Goal: Information Seeking & Learning: Learn about a topic

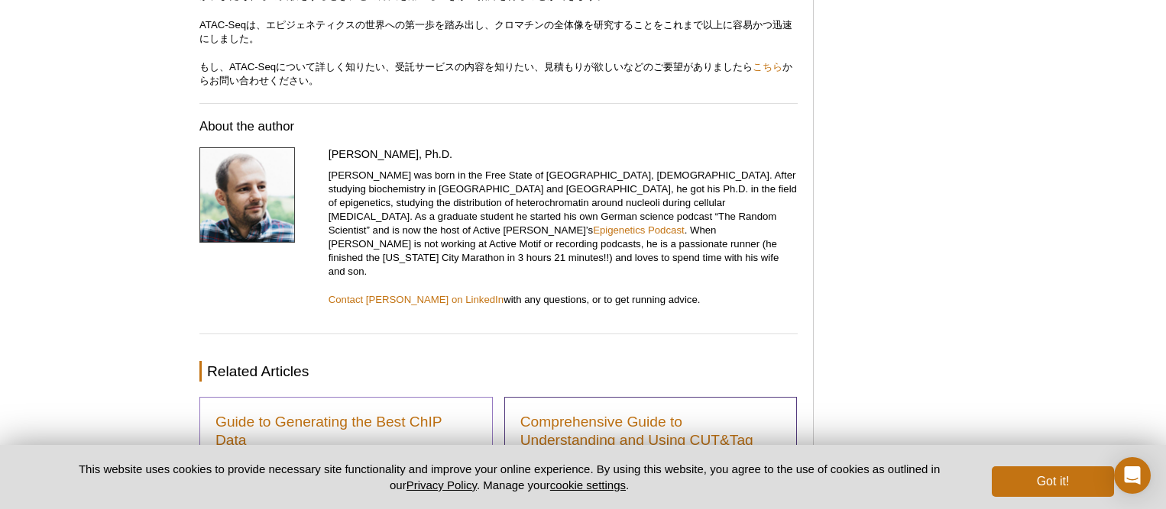
scroll to position [5019, 0]
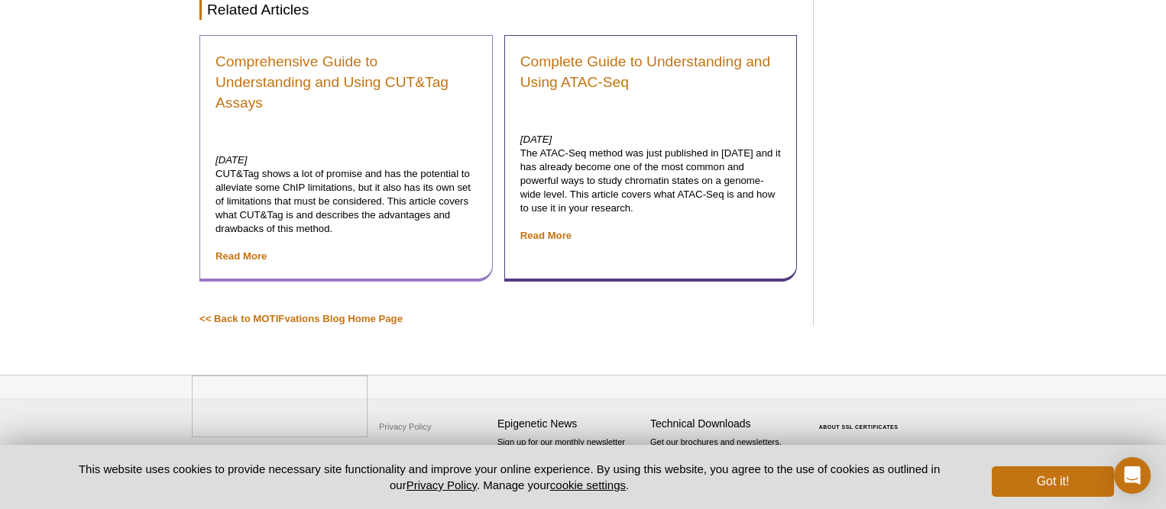
scroll to position [9399, 0]
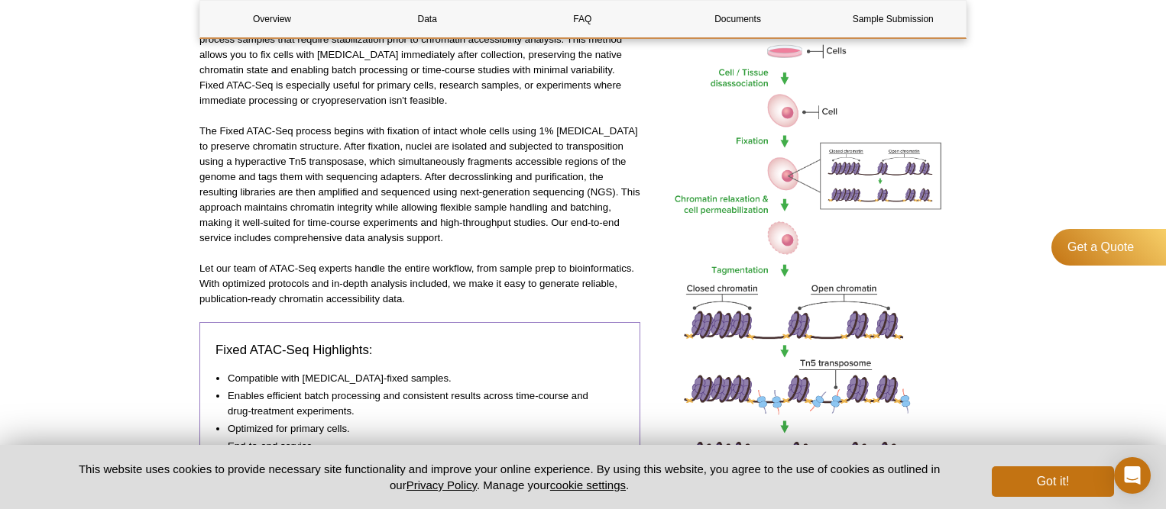
scroll to position [649, 0]
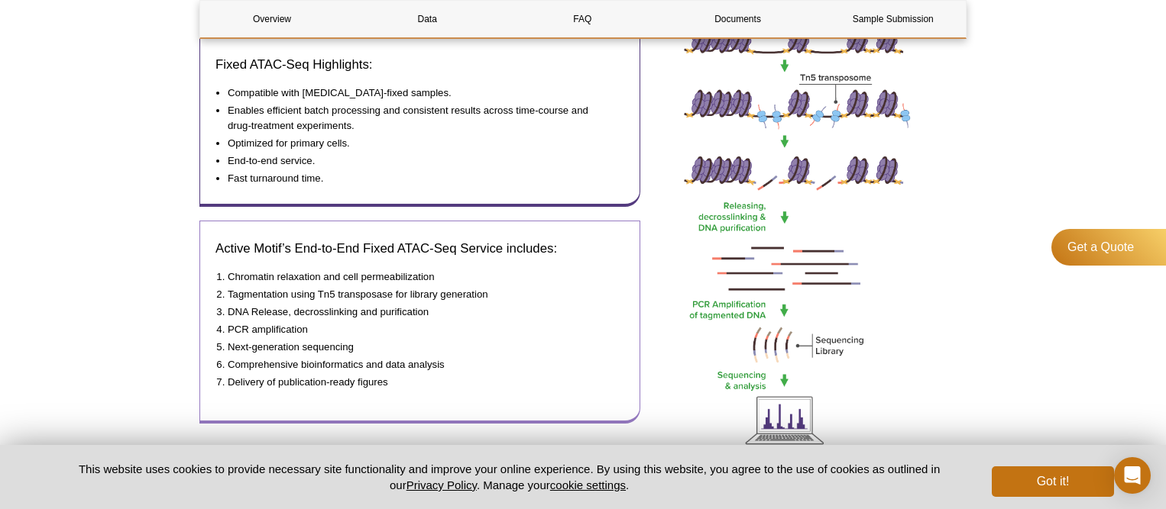
click at [286, 337] on li "PCR amplification" at bounding box center [418, 329] width 381 height 15
click at [288, 261] on div "Active Motif’s End-to-End Fixed ATAC-Seq Service includes: Chromatin relaxation…" at bounding box center [419, 322] width 441 height 203
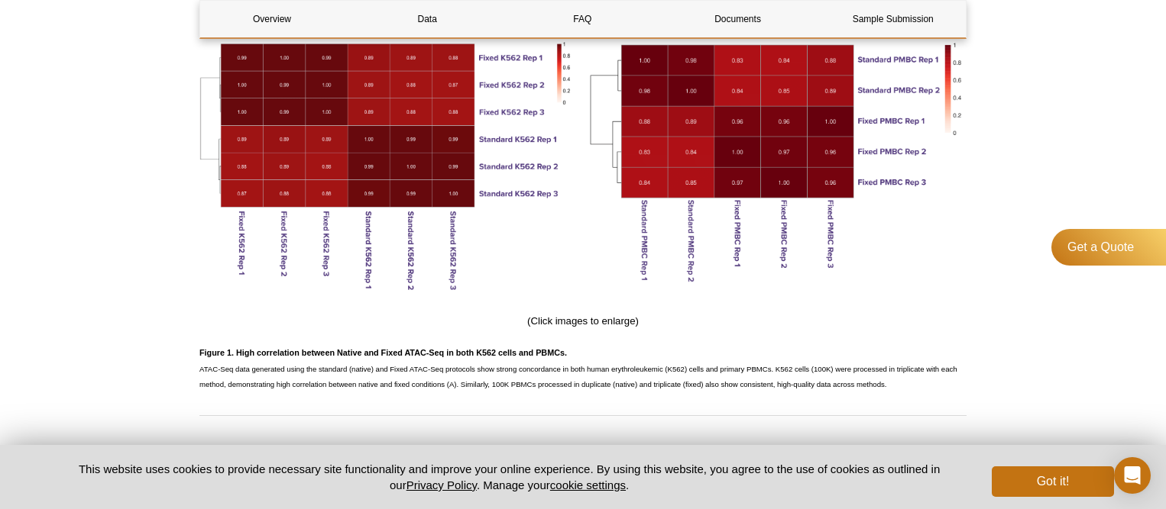
scroll to position [1937, 0]
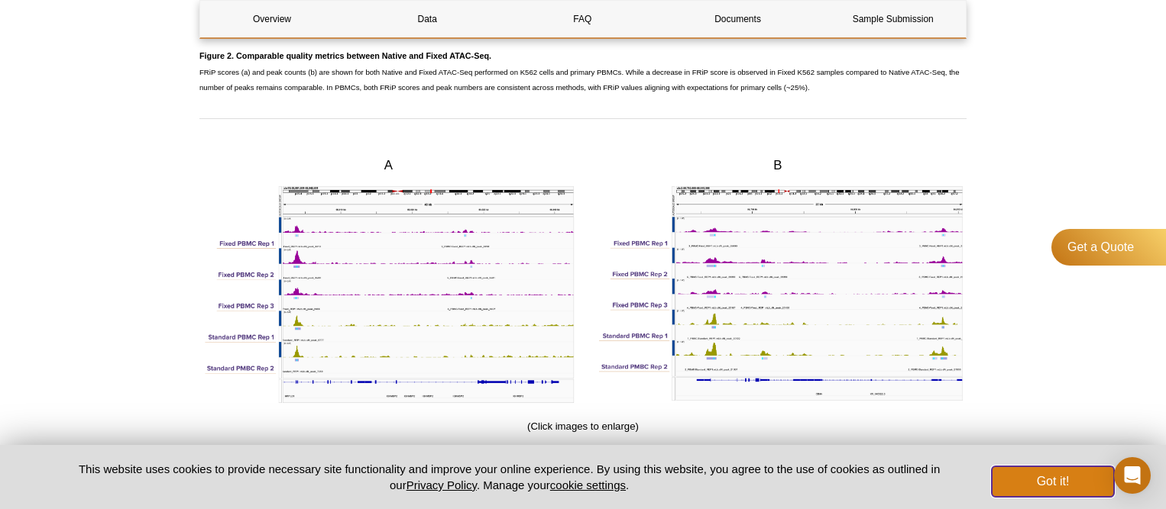
click at [1063, 476] on button "Got it!" at bounding box center [1052, 482] width 122 height 31
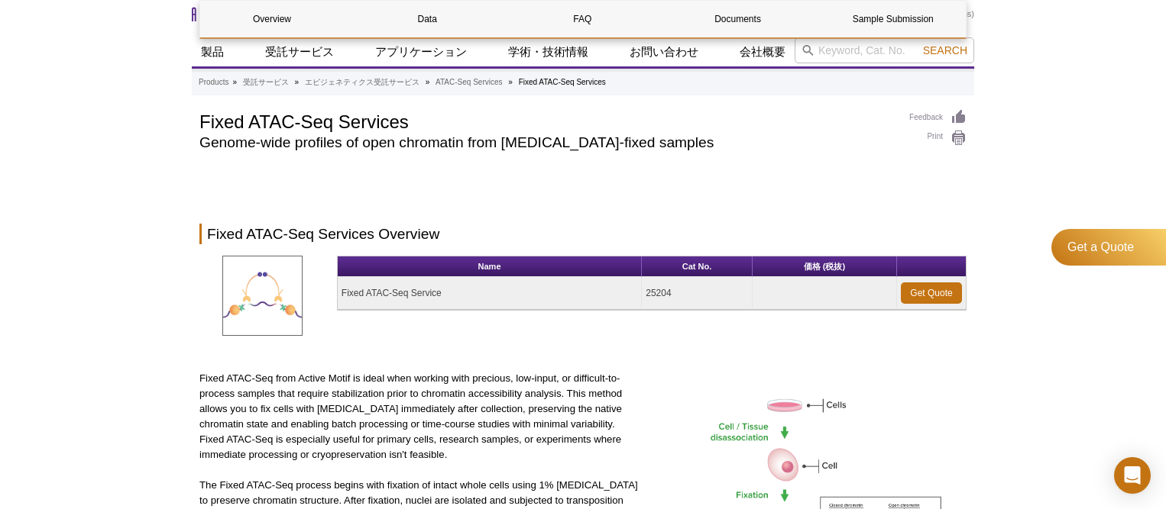
scroll to position [0, 0]
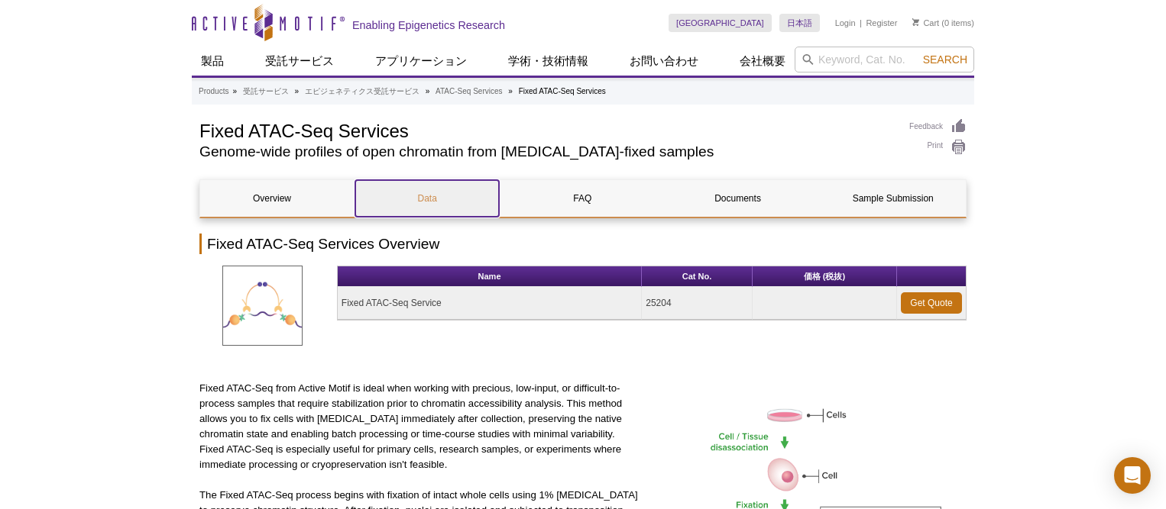
click at [429, 209] on link "Data" at bounding box center [427, 198] width 144 height 37
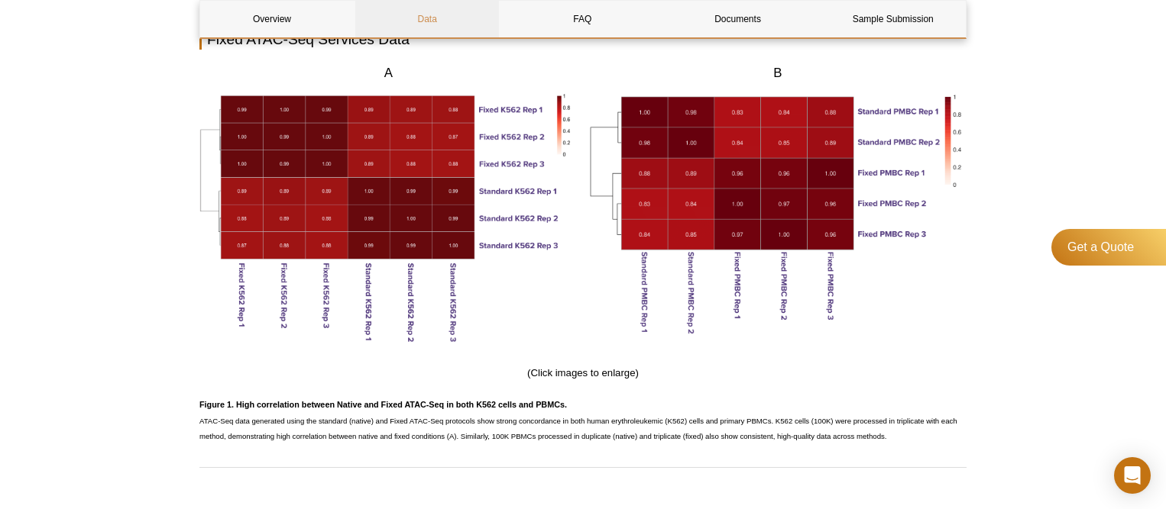
scroll to position [1157, 0]
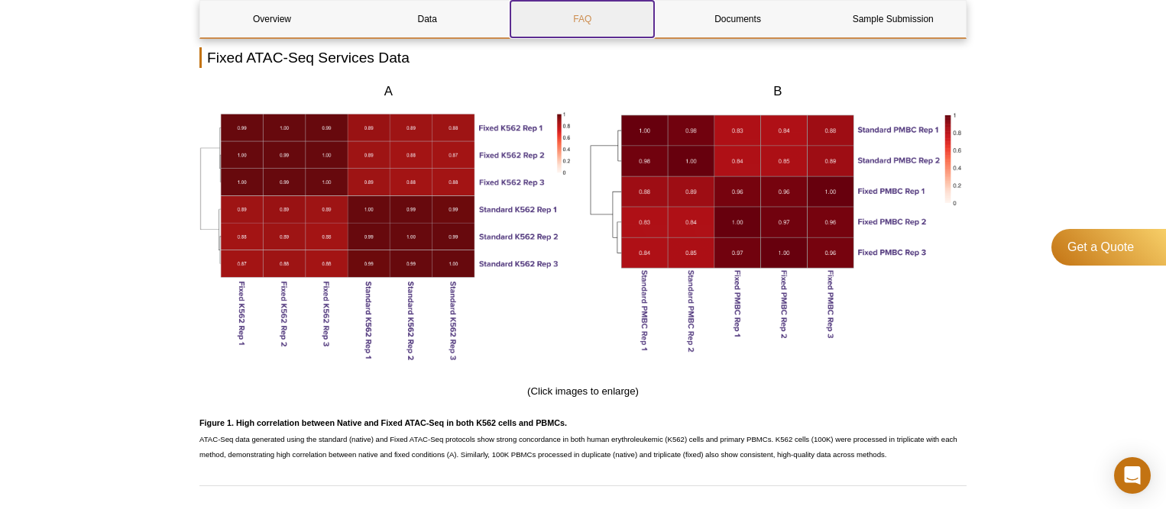
click at [549, 30] on link "FAQ" at bounding box center [582, 19] width 144 height 37
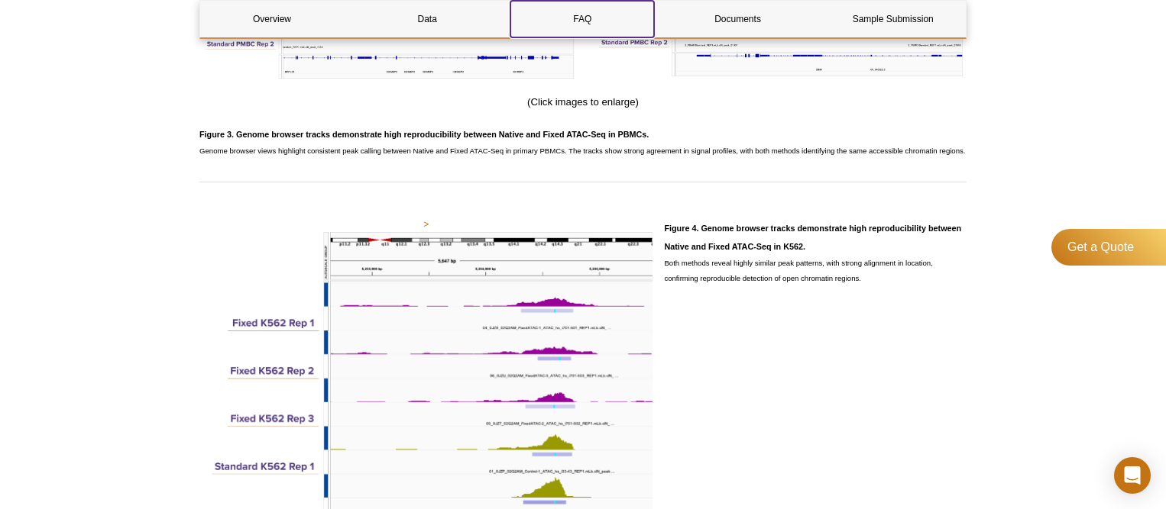
scroll to position [2884, 0]
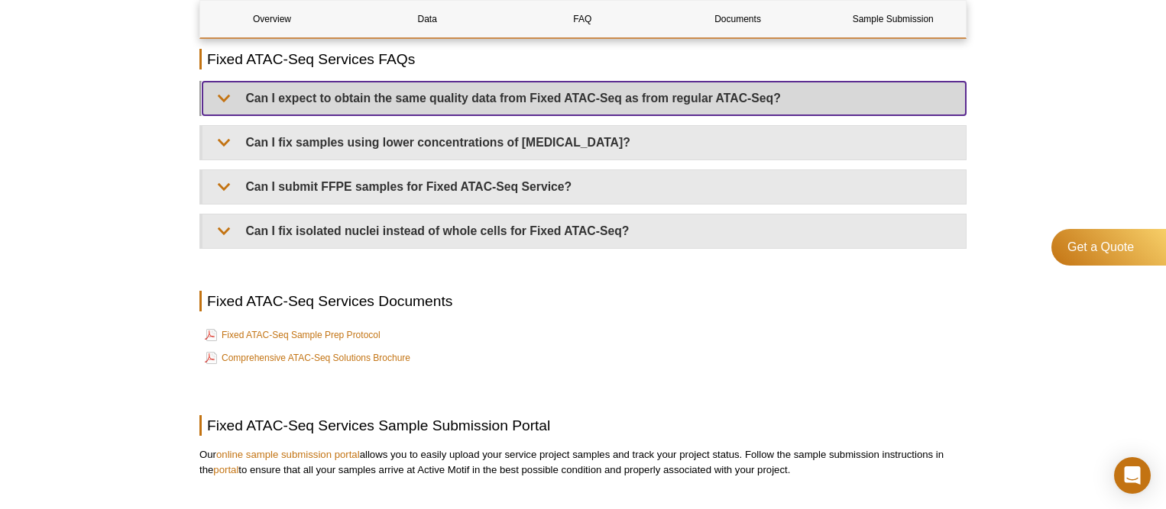
click at [403, 92] on summary "Can I expect to obtain the same quality data from Fixed ATAC-Seq as from regula…" at bounding box center [583, 99] width 763 height 34
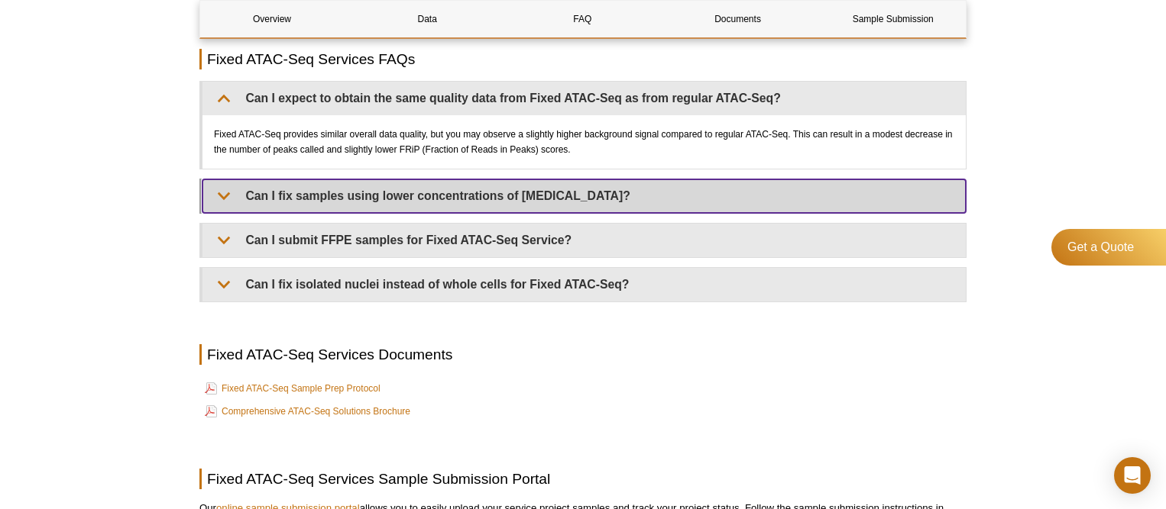
click at [395, 205] on summary "Can I fix samples using lower concentrations of formaldehyde?" at bounding box center [583, 197] width 763 height 34
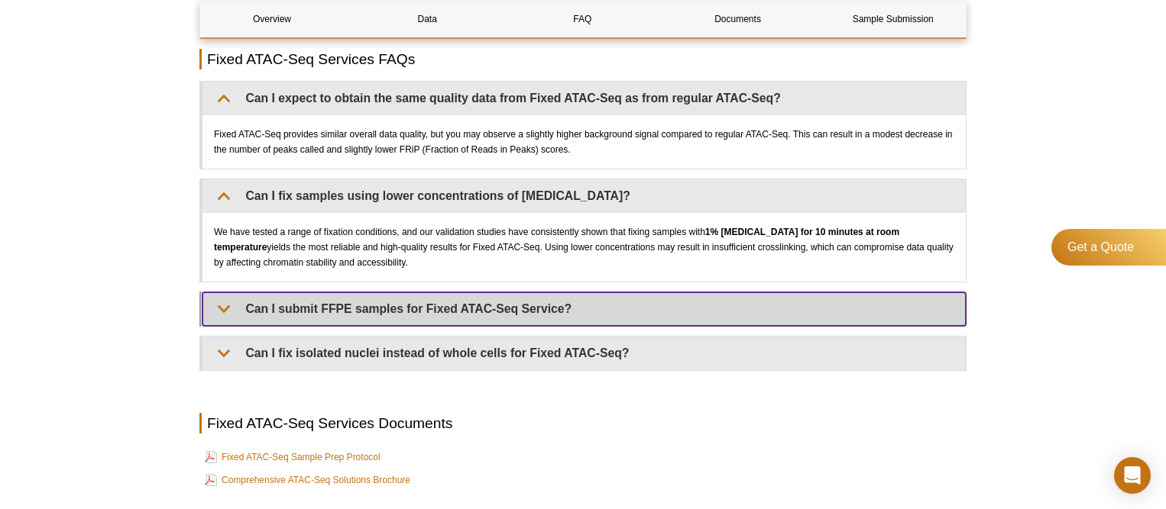
click at [259, 308] on summary "Can I submit FFPE samples for Fixed ATAC-Seq Service?" at bounding box center [583, 310] width 763 height 34
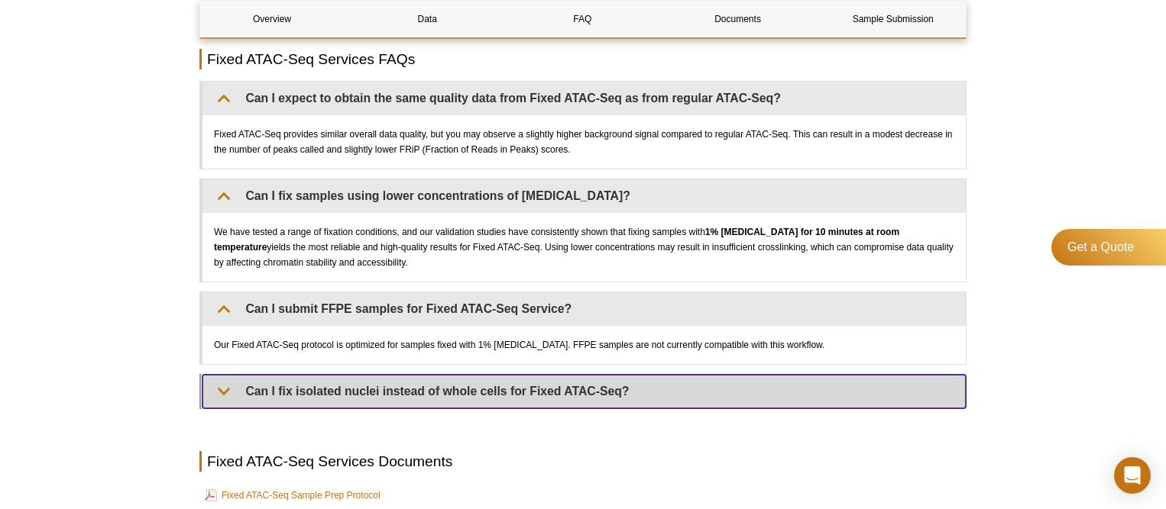
click at [276, 377] on summary "Can I fix isolated nuclei instead of whole cells for Fixed ATAC-Seq?" at bounding box center [583, 392] width 763 height 34
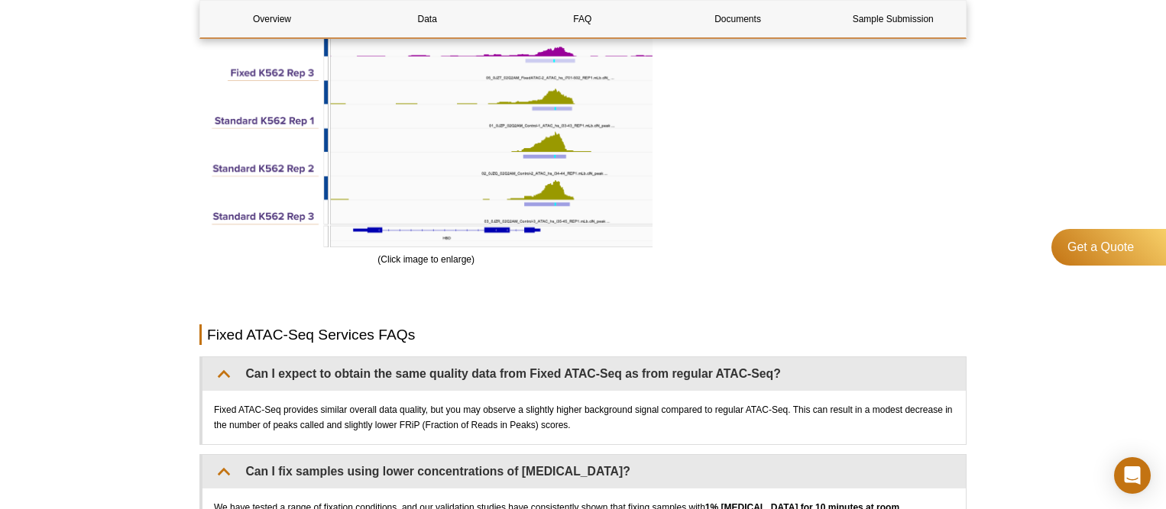
scroll to position [2775, 0]
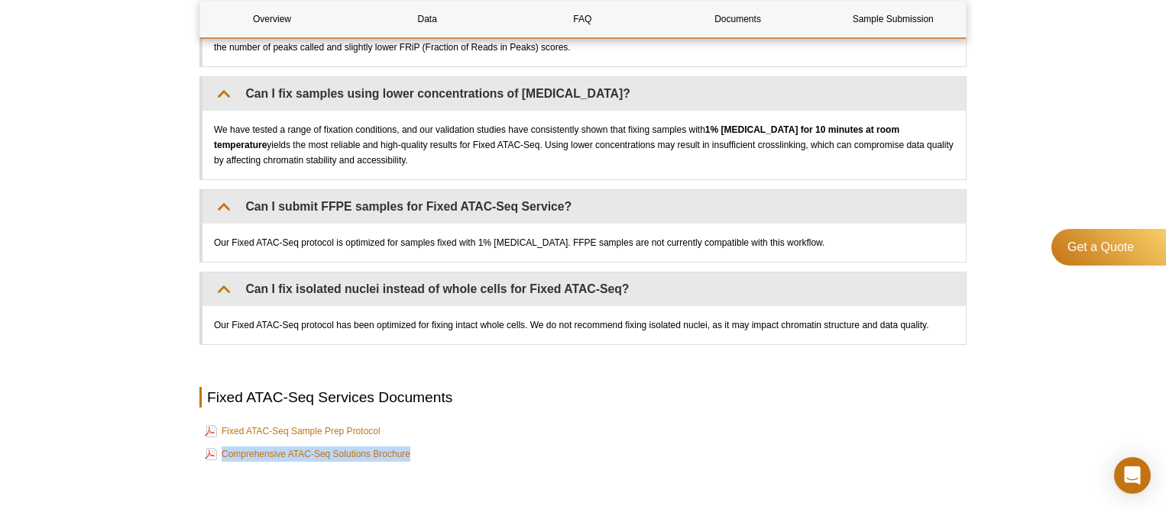
scroll to position [3057, 0]
